Goal: Task Accomplishment & Management: Manage account settings

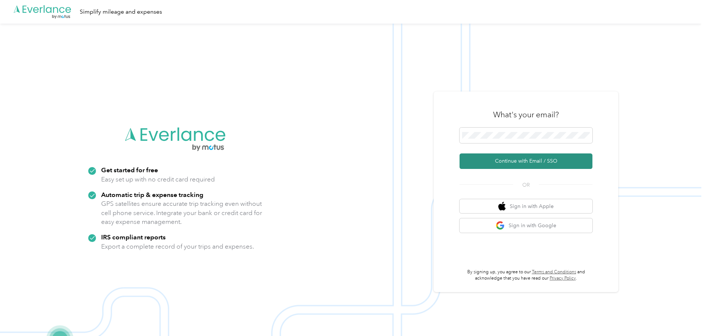
click at [527, 160] on button "Continue with Email / SSO" at bounding box center [526, 162] width 133 height 16
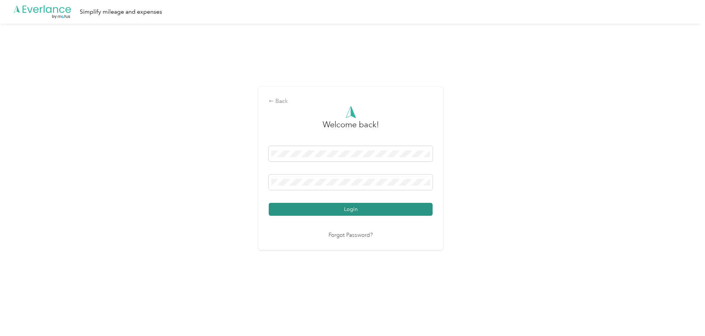
click at [346, 211] on button "Login" at bounding box center [351, 209] width 164 height 13
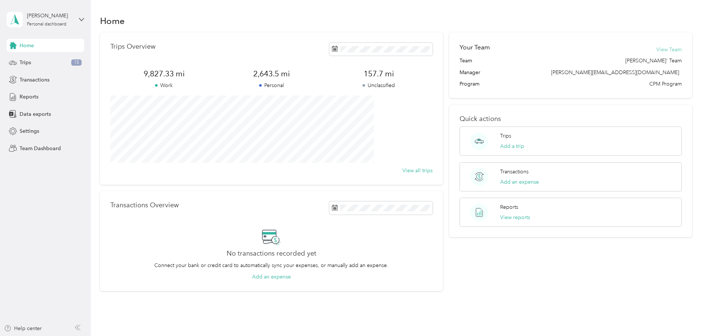
click at [657, 49] on button "View Team" at bounding box center [669, 50] width 25 height 8
click at [39, 150] on span "Team Dashboard" at bounding box center [40, 149] width 41 height 8
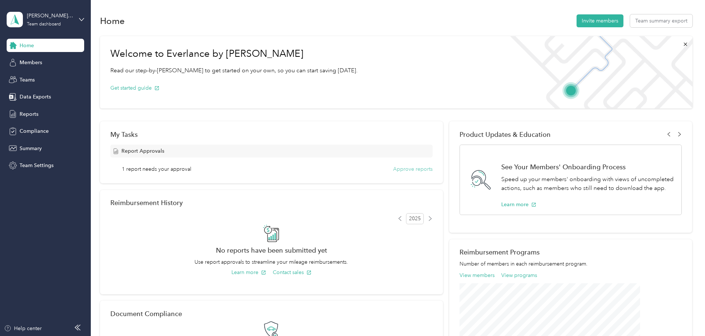
click at [401, 170] on button "Approve reports" at bounding box center [413, 169] width 40 height 8
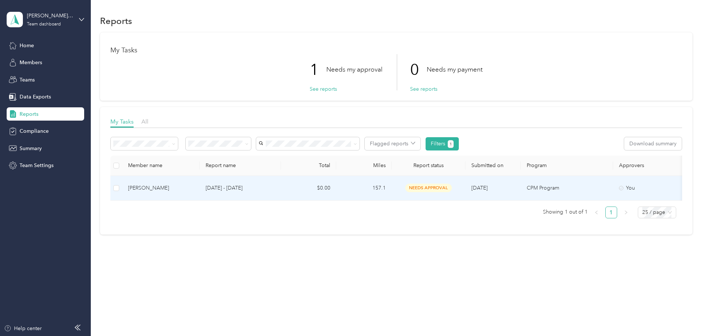
click at [191, 186] on div "[PERSON_NAME]" at bounding box center [161, 188] width 66 height 8
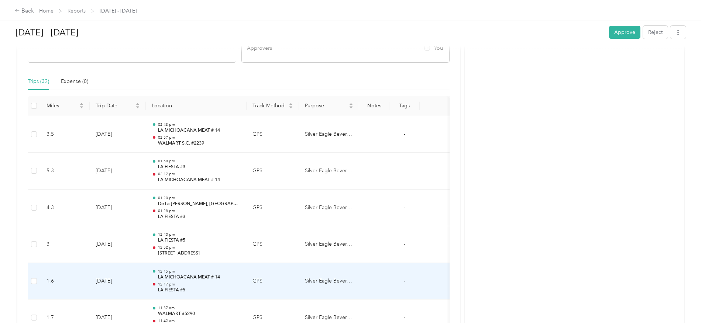
scroll to position [146, 0]
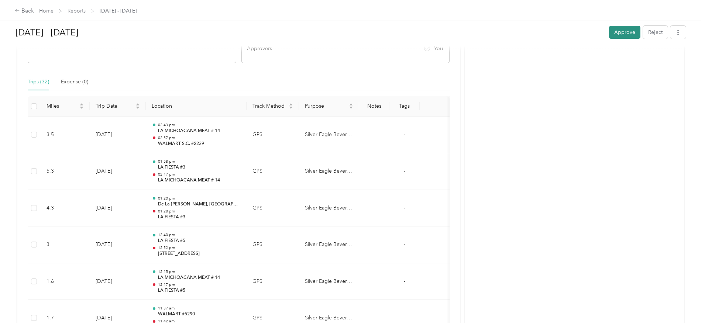
click at [609, 33] on button "Approve" at bounding box center [624, 32] width 31 height 13
